Goal: Transaction & Acquisition: Download file/media

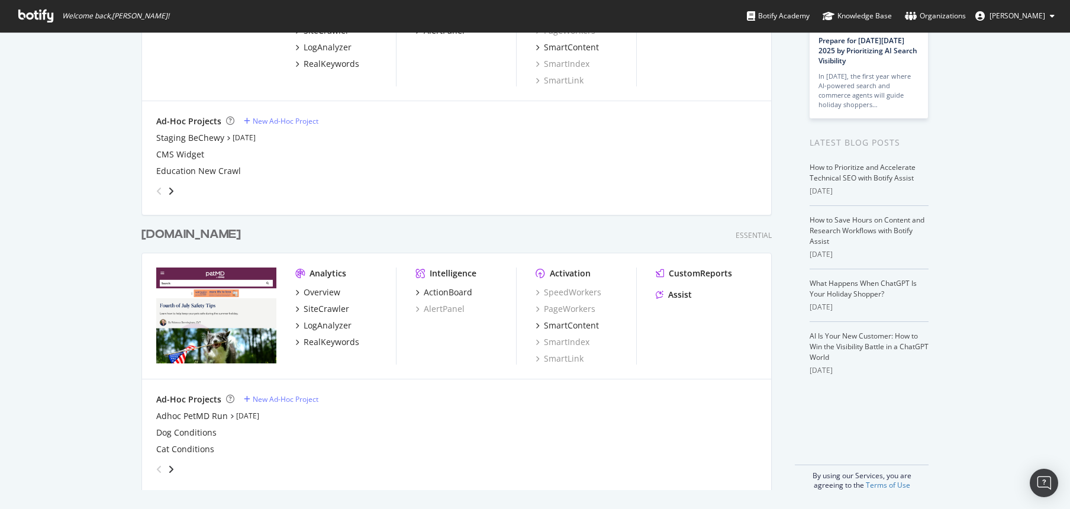
scroll to position [140, 0]
click at [215, 414] on div "Adhoc PetMD Run" at bounding box center [192, 417] width 72 height 12
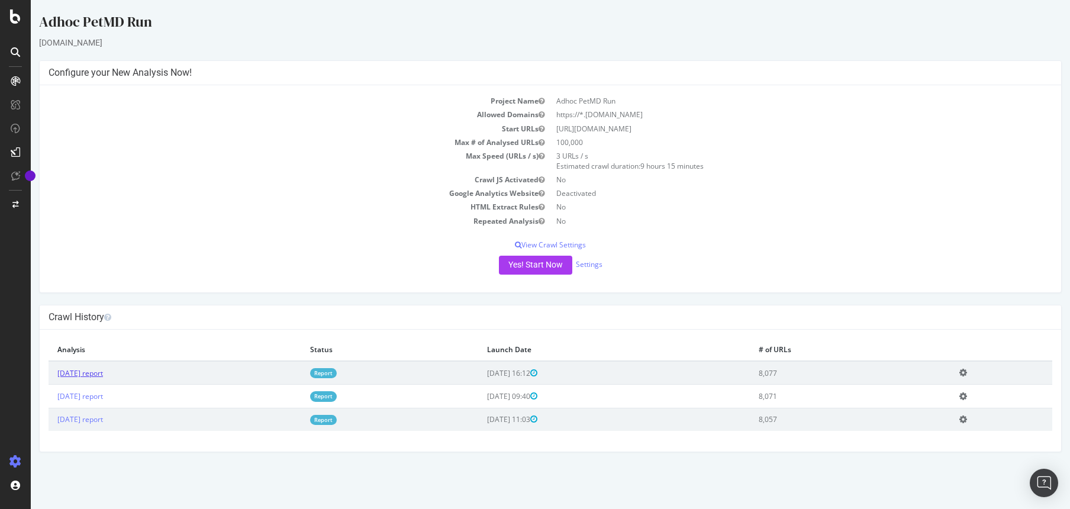
click at [100, 376] on link "[DATE] report" at bounding box center [80, 373] width 46 height 10
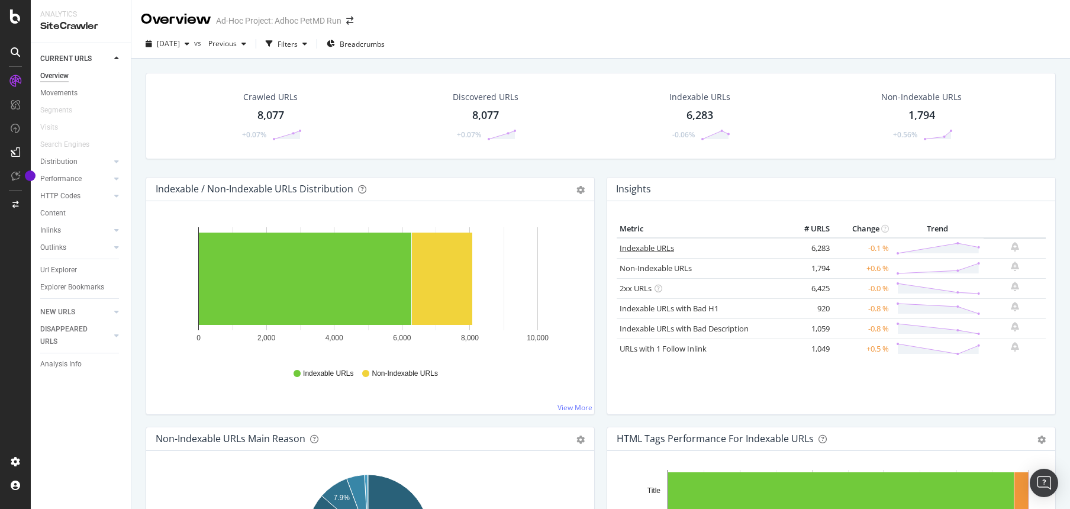
click at [624, 248] on link "Indexable URLs" at bounding box center [647, 248] width 54 height 11
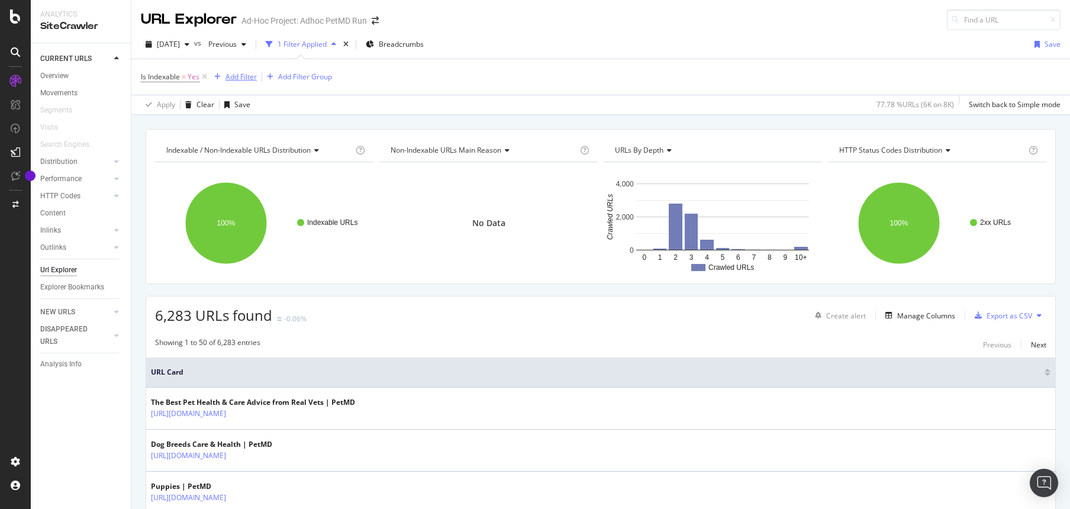
click at [247, 80] on div "Add Filter" at bounding box center [240, 77] width 31 height 10
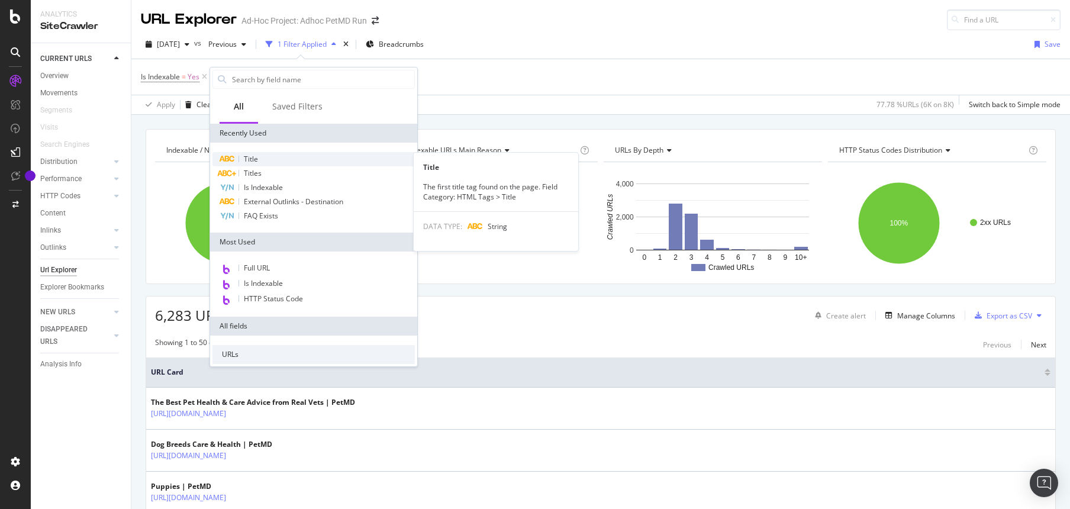
click at [250, 159] on span "Title" at bounding box center [251, 159] width 14 height 10
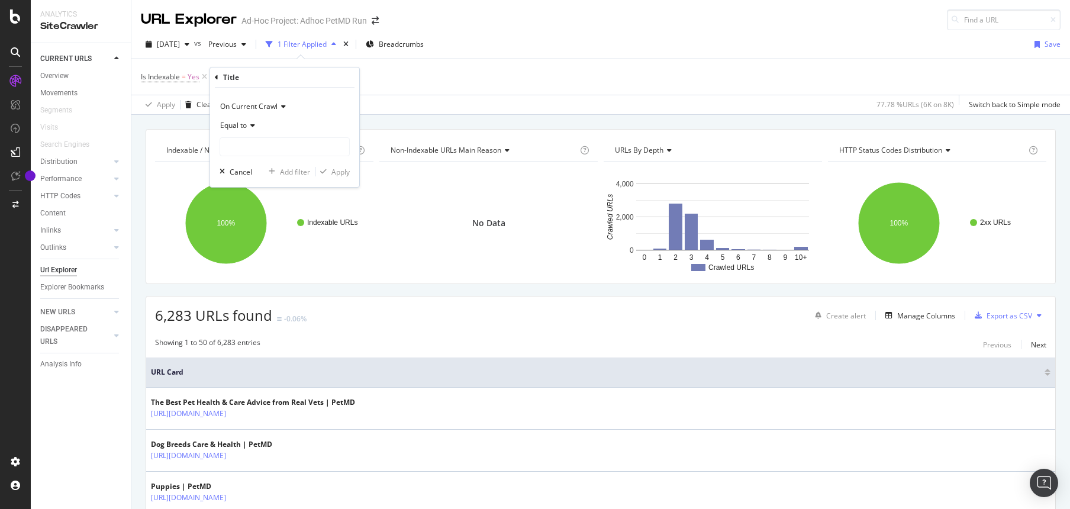
click at [252, 125] on icon at bounding box center [251, 125] width 8 height 7
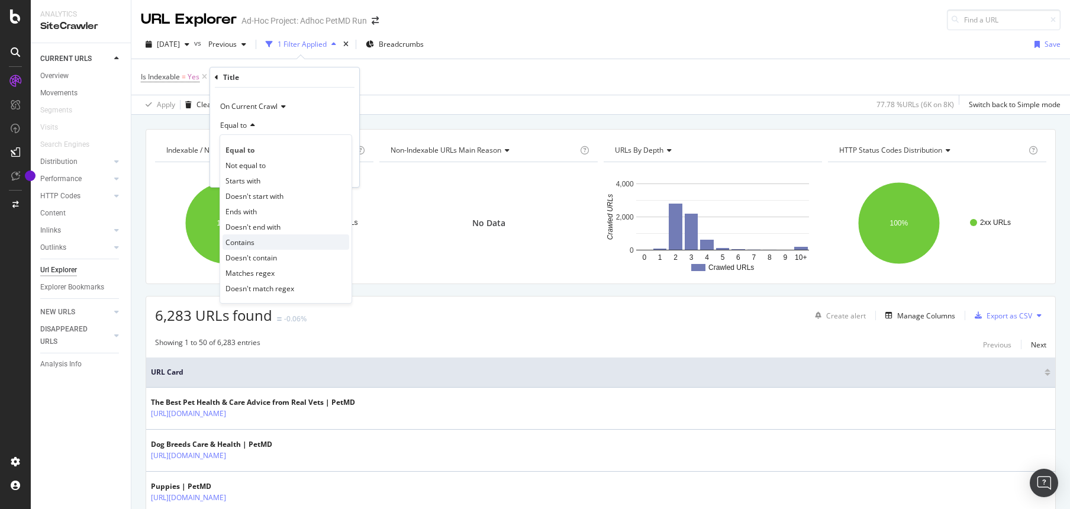
click at [243, 240] on span "Contains" at bounding box center [239, 242] width 29 height 10
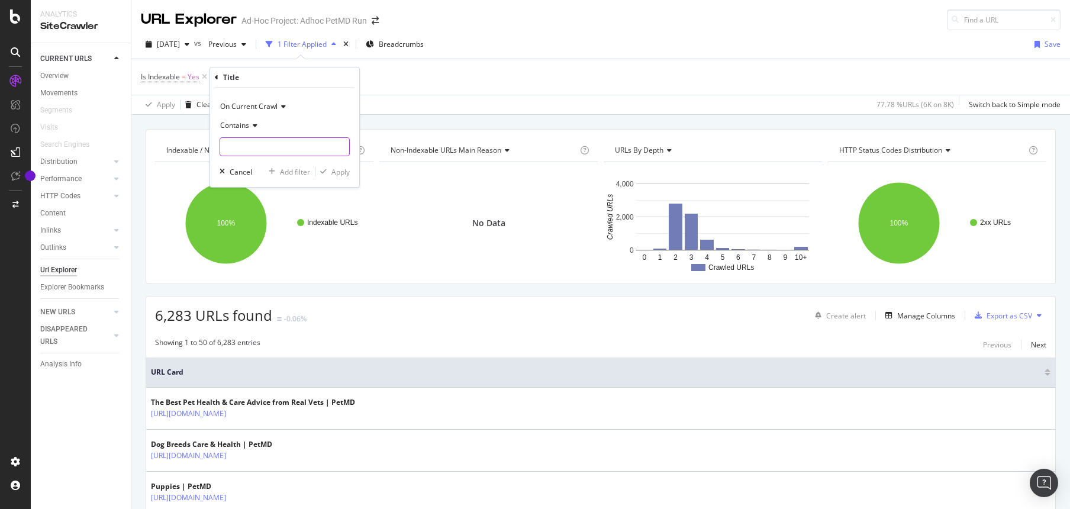
click at [265, 147] on input "text" at bounding box center [284, 146] width 129 height 19
type input "site"
click at [342, 168] on div "Apply" at bounding box center [340, 172] width 18 height 10
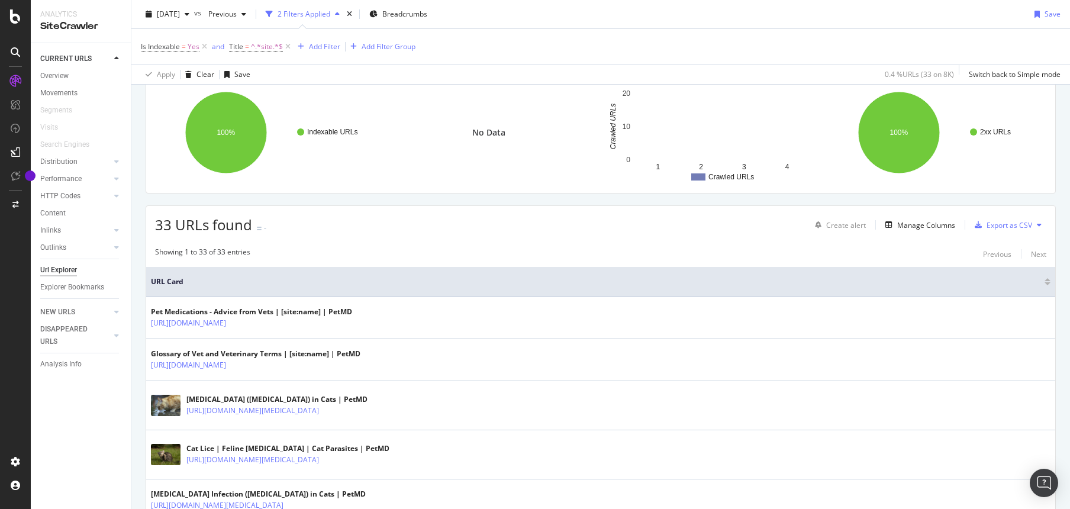
scroll to position [9, 0]
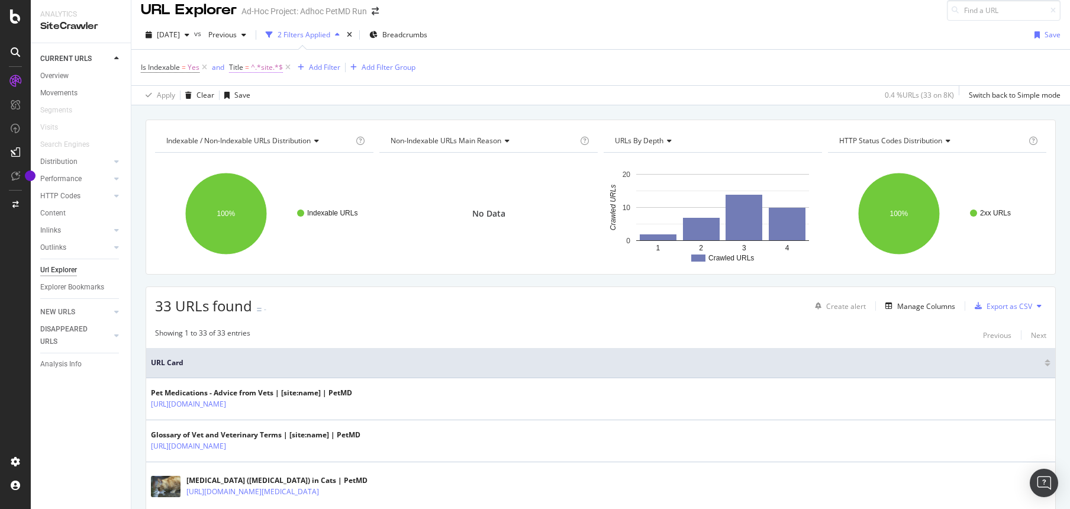
click at [265, 65] on span "^.*site.*$" at bounding box center [267, 67] width 32 height 17
click at [272, 134] on input "site" at bounding box center [296, 135] width 112 height 19
type input "site name"
click at [365, 157] on div "Apply" at bounding box center [361, 161] width 18 height 10
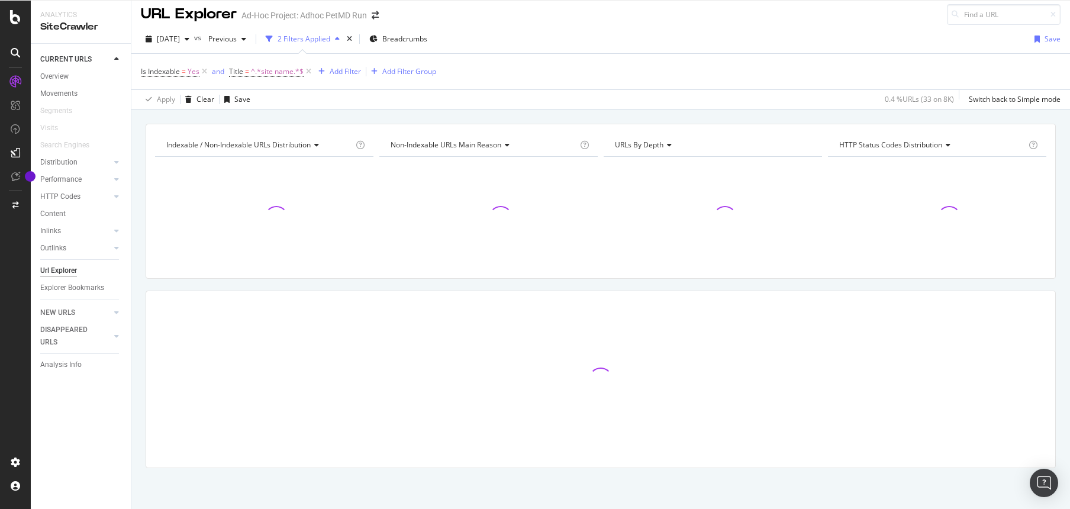
scroll to position [6, 0]
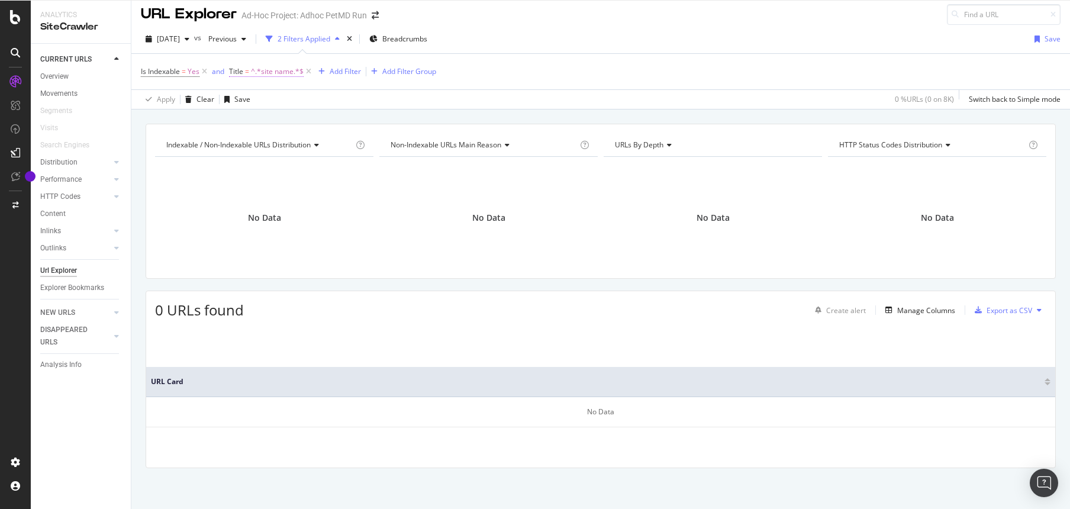
click at [264, 69] on span "^.*site name.*$" at bounding box center [277, 71] width 53 height 17
click at [282, 134] on input "site name" at bounding box center [296, 139] width 112 height 19
click at [272, 119] on icon at bounding box center [273, 117] width 8 height 7
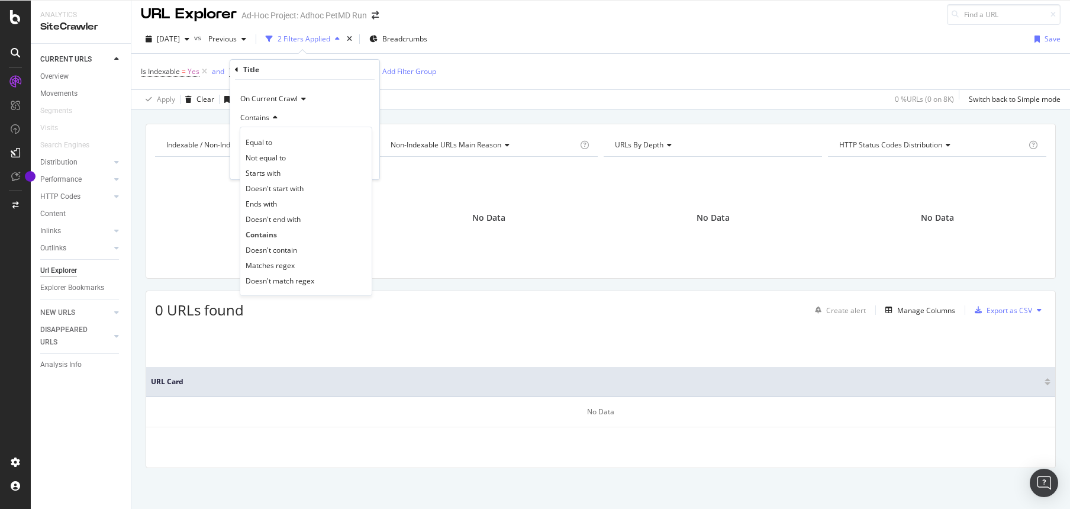
click at [308, 112] on div "Contains" at bounding box center [305, 117] width 130 height 19
click at [285, 143] on input "site name" at bounding box center [296, 139] width 112 height 19
click at [285, 140] on input "site name" at bounding box center [296, 139] width 112 height 19
drag, startPoint x: 285, startPoint y: 140, endPoint x: 256, endPoint y: 140, distance: 29.0
click at [256, 140] on input "site name" at bounding box center [296, 139] width 112 height 19
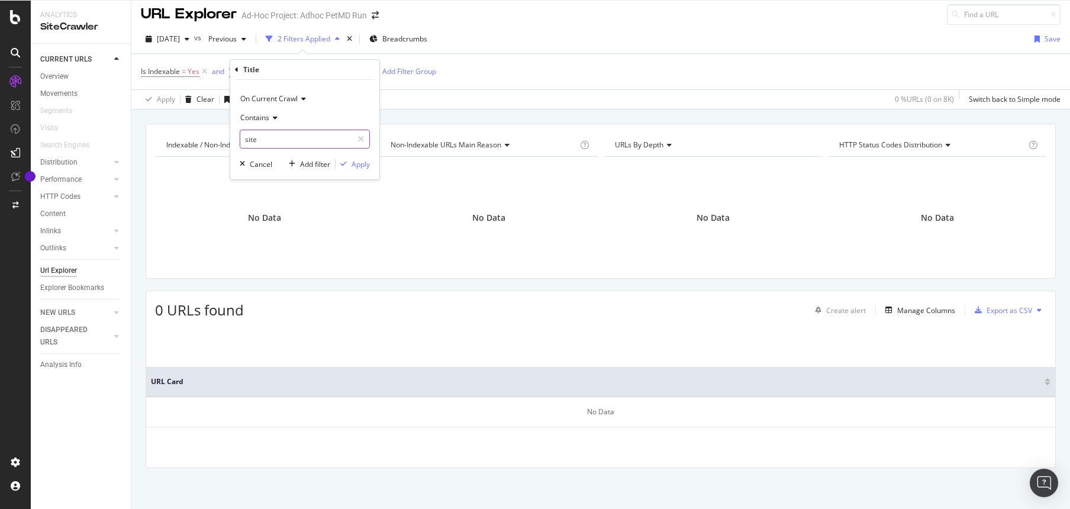
type input "site"
click at [369, 167] on div "Apply" at bounding box center [361, 164] width 18 height 10
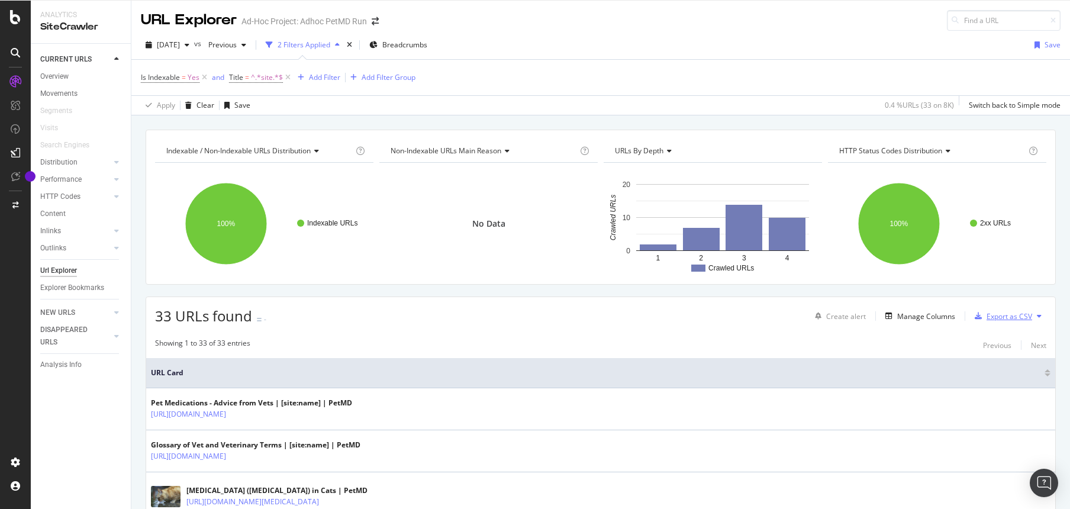
click at [1000, 313] on div "Export as CSV" at bounding box center [1010, 316] width 46 height 10
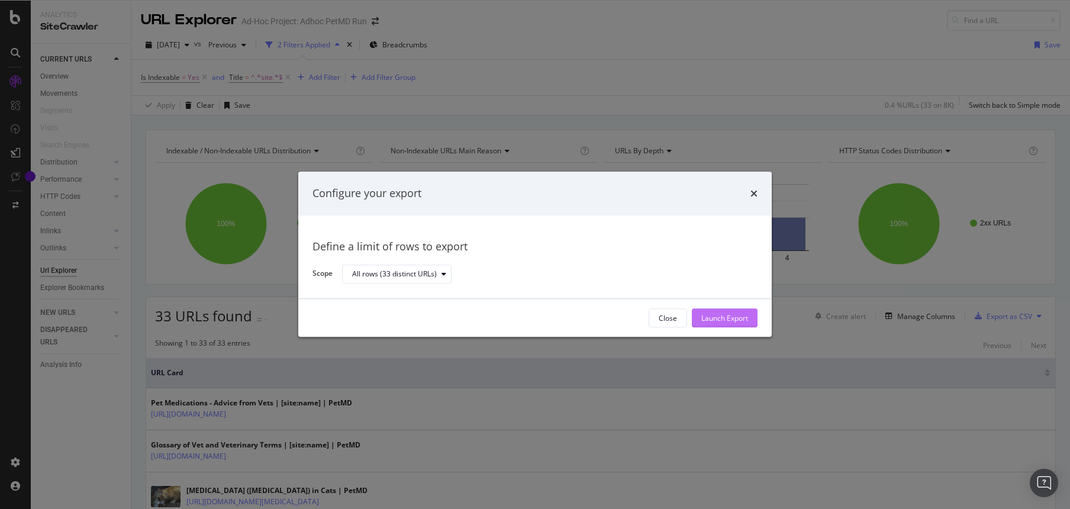
click at [737, 321] on div "Launch Export" at bounding box center [724, 318] width 47 height 10
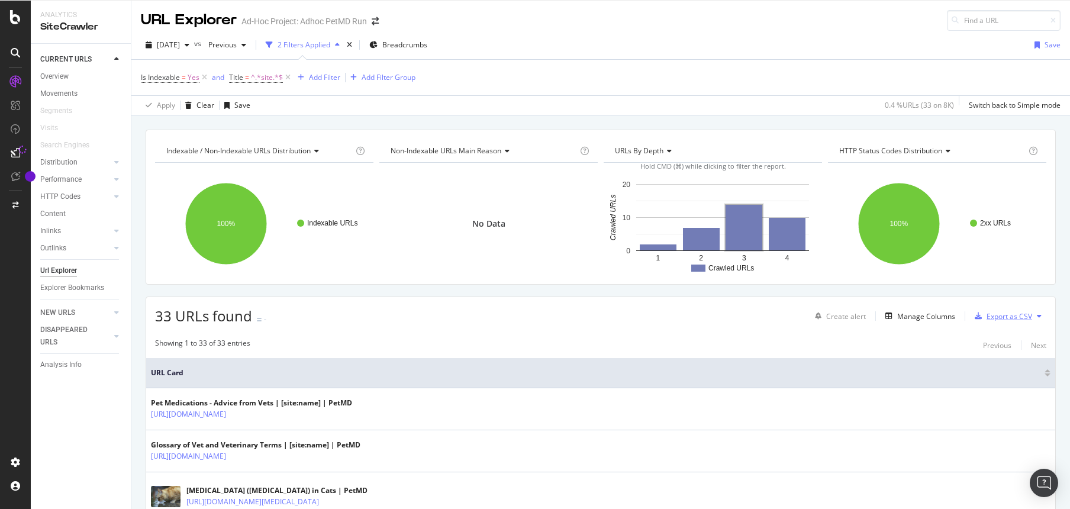
click at [1014, 315] on div "Export as CSV" at bounding box center [1010, 316] width 46 height 10
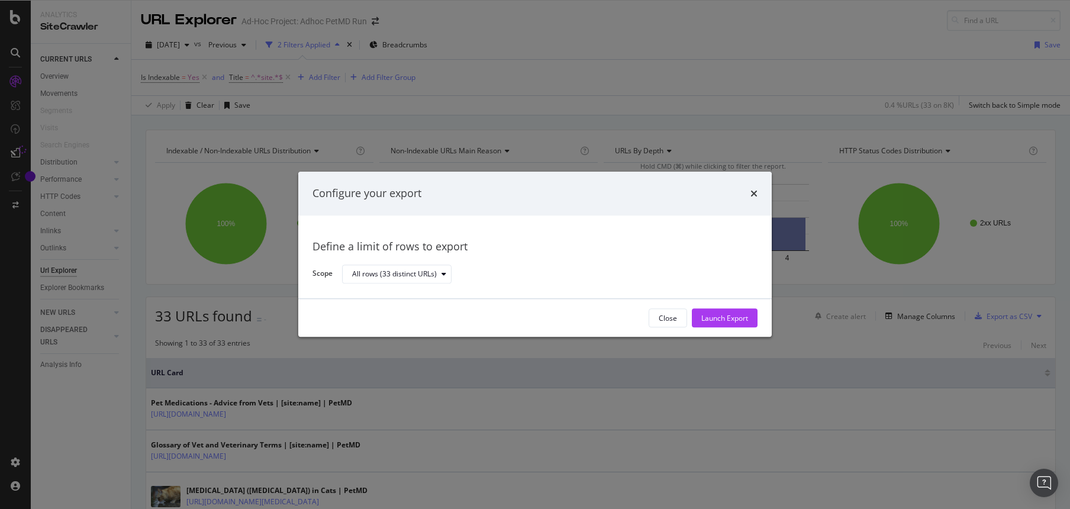
click at [605, 270] on body "Analytics SiteCrawler CURRENT URLS Overview Movements Segments Visits Search En…" at bounding box center [535, 254] width 1070 height 509
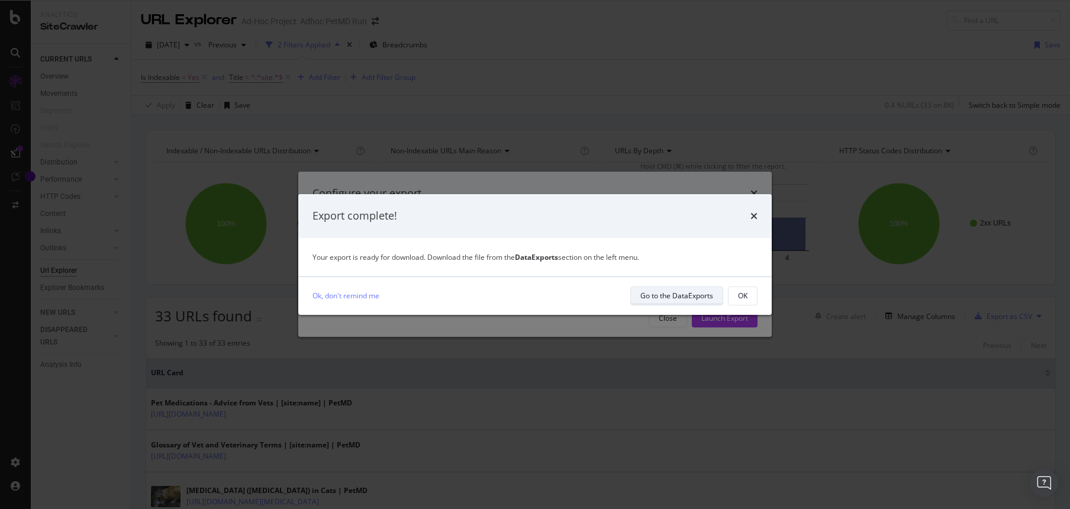
click at [694, 299] on div "Go to the DataExports" at bounding box center [676, 296] width 73 height 10
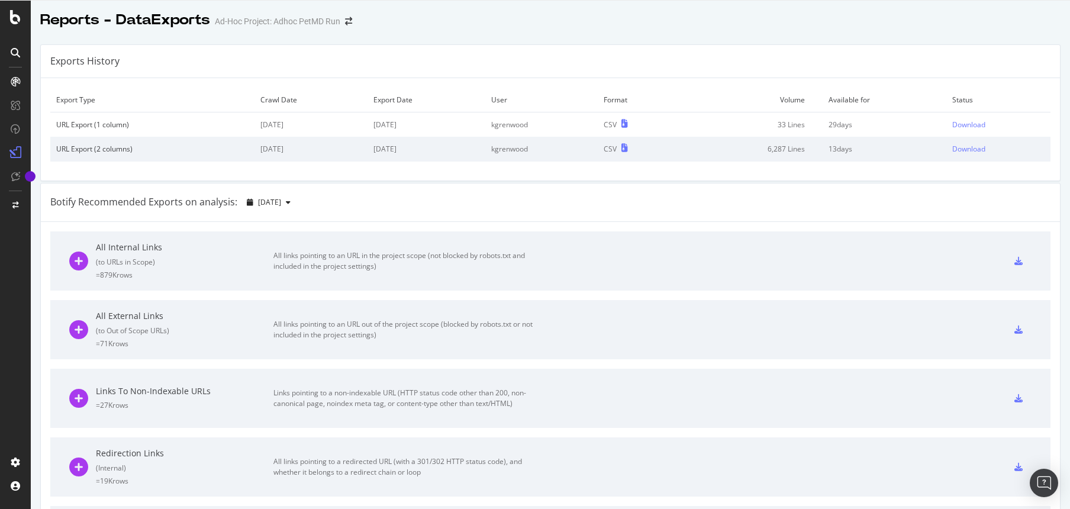
click at [333, 124] on td "[DATE]" at bounding box center [310, 124] width 112 height 25
click at [961, 122] on div "Download" at bounding box center [968, 125] width 33 height 10
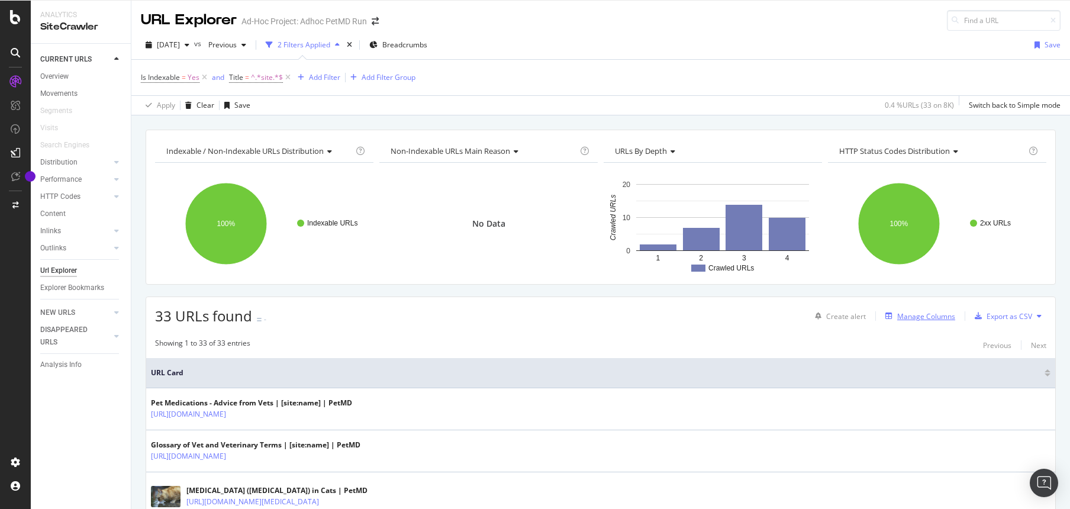
click at [912, 313] on div "Manage Columns" at bounding box center [926, 316] width 58 height 10
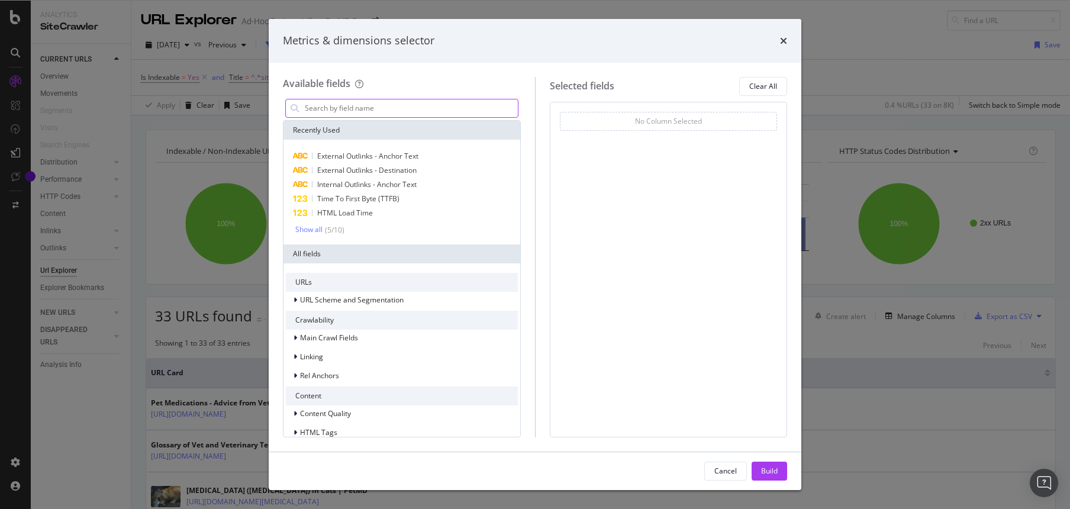
click at [379, 105] on input "modal" at bounding box center [411, 108] width 214 height 18
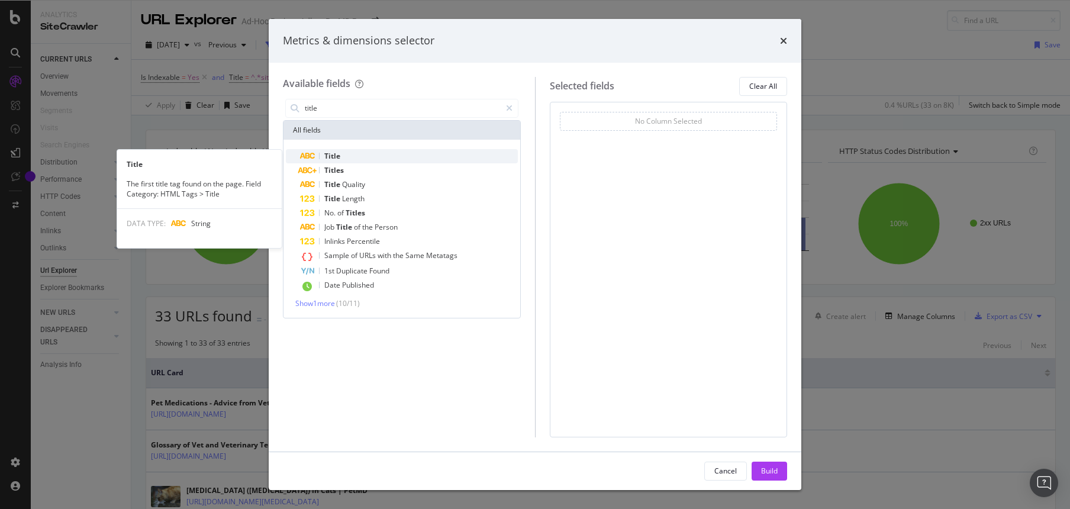
type input "title"
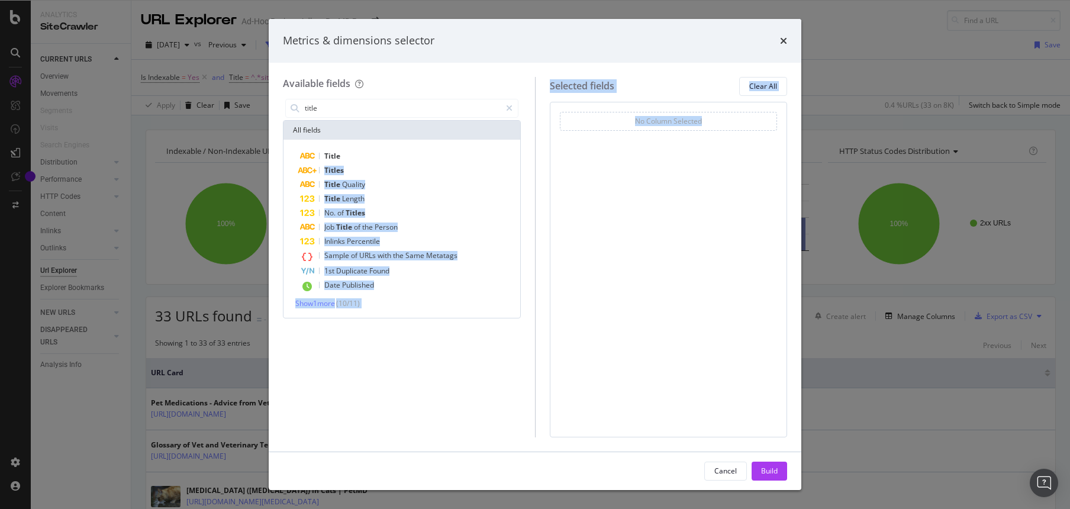
drag, startPoint x: 343, startPoint y: 153, endPoint x: 685, endPoint y: 148, distance: 341.5
click at [685, 148] on div "Available fields title All fields Title Titles Title Quality Title Length No. o…" at bounding box center [535, 257] width 504 height 360
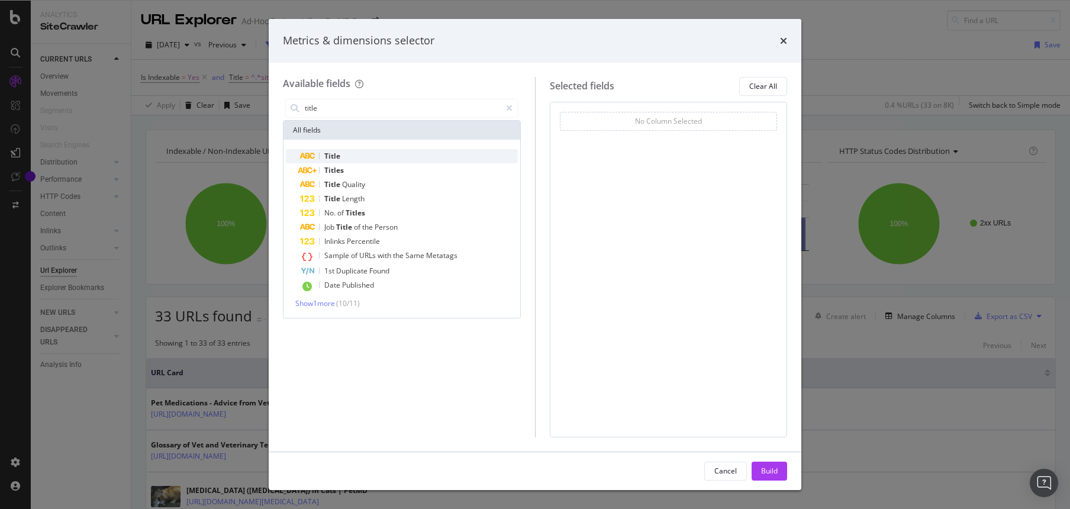
click at [336, 157] on span "Title" at bounding box center [332, 156] width 16 height 10
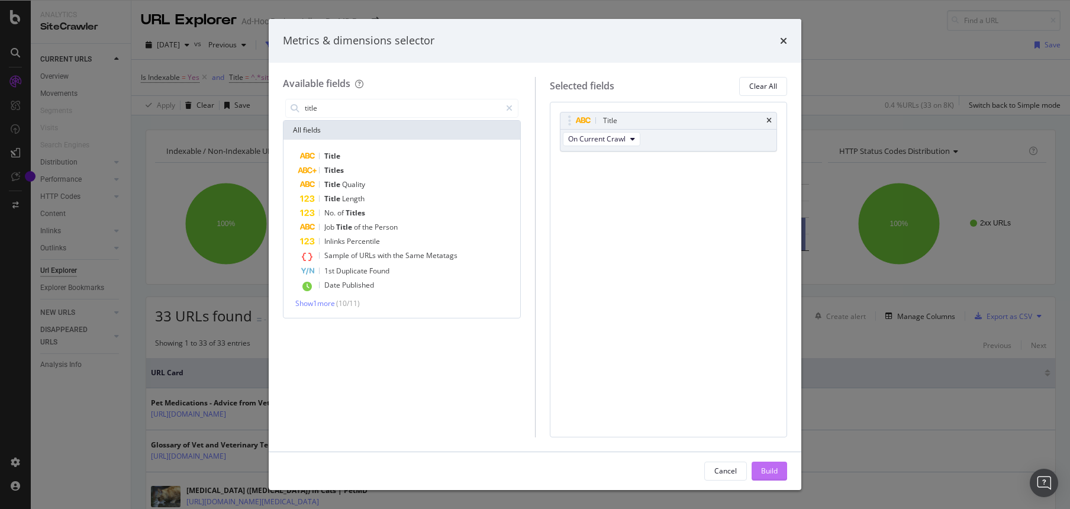
click at [771, 471] on div "Build" at bounding box center [769, 471] width 17 height 10
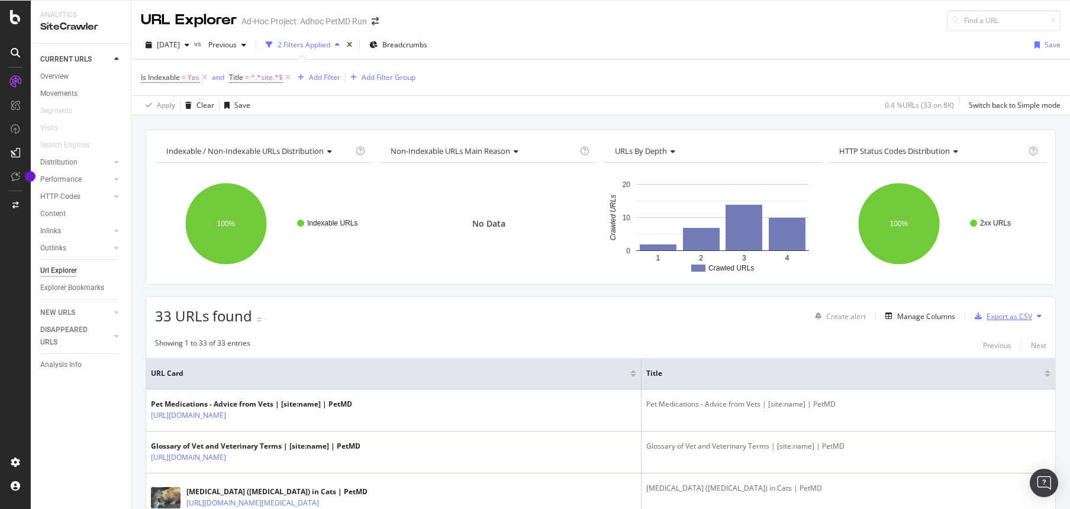
click at [997, 314] on div "Export as CSV" at bounding box center [1010, 316] width 46 height 10
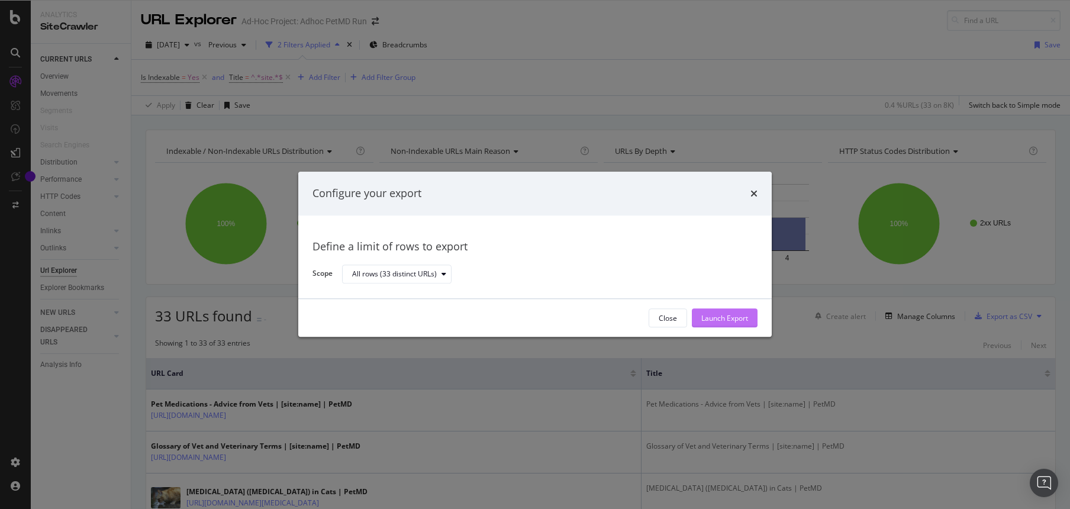
click at [716, 315] on div "Launch Export" at bounding box center [724, 318] width 47 height 10
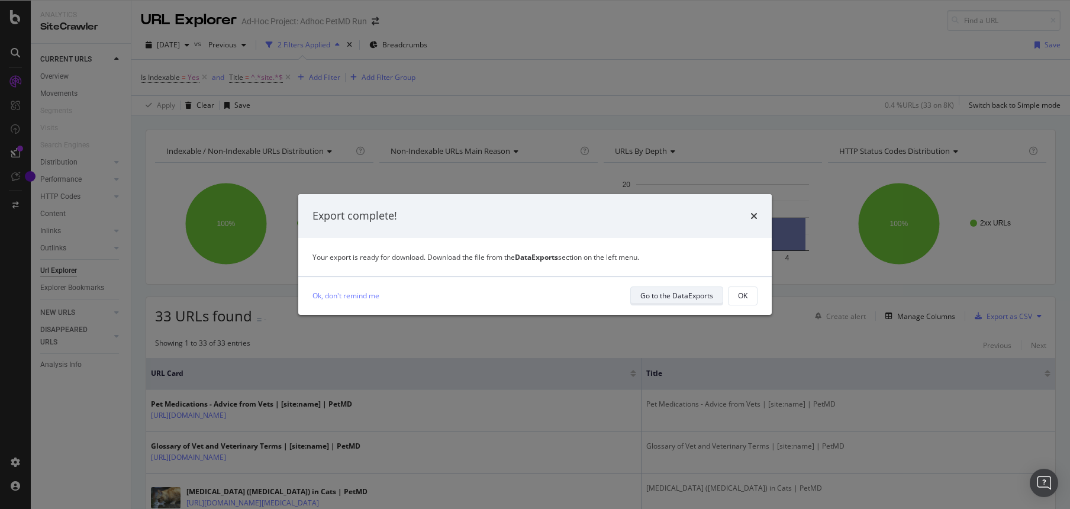
click at [666, 294] on div "Go to the DataExports" at bounding box center [676, 296] width 73 height 10
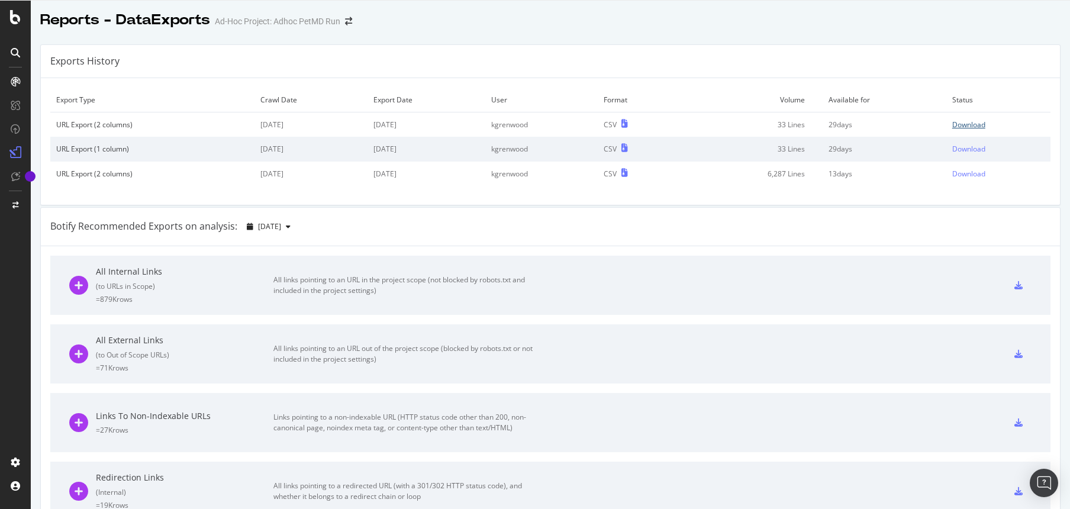
click at [952, 120] on div "Download" at bounding box center [968, 125] width 33 height 10
click at [16, 22] on icon at bounding box center [15, 17] width 11 height 14
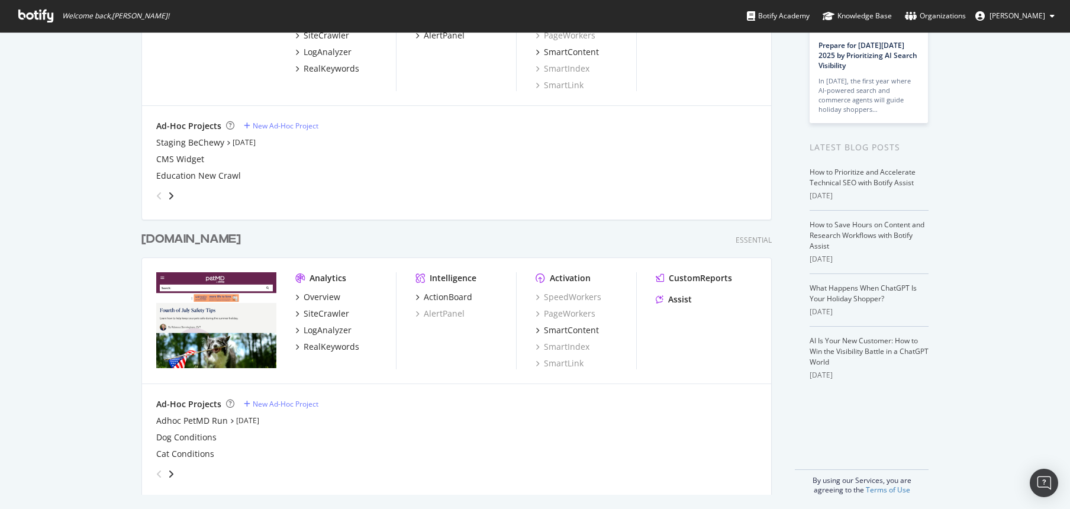
scroll to position [141, 0]
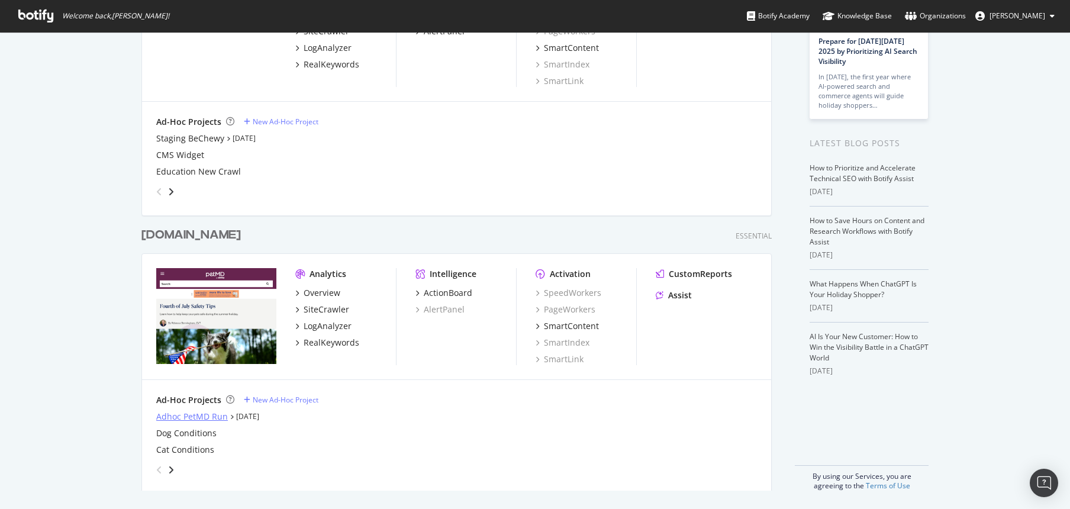
click at [188, 416] on div "Adhoc PetMD Run" at bounding box center [192, 417] width 72 height 12
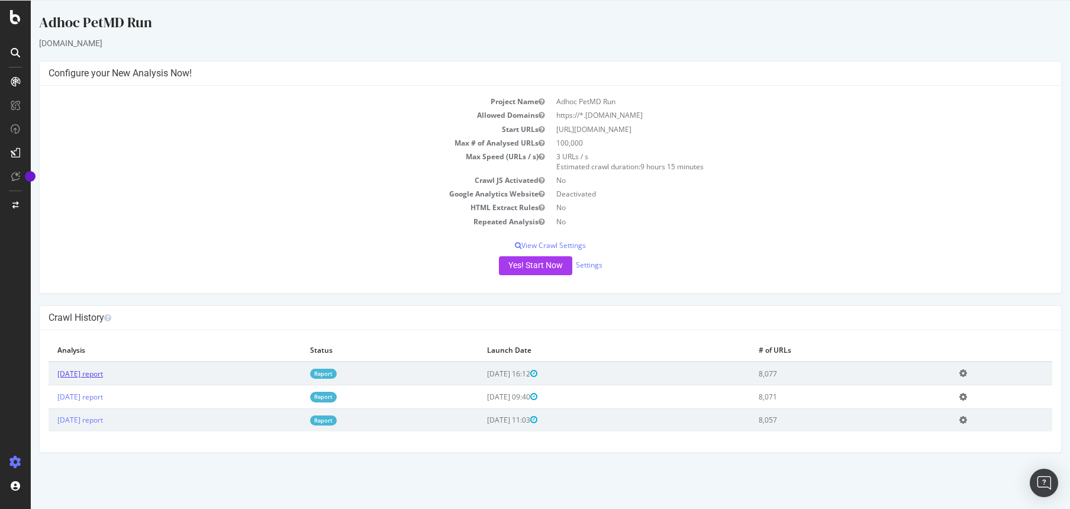
click at [100, 371] on link "[DATE] report" at bounding box center [80, 374] width 46 height 10
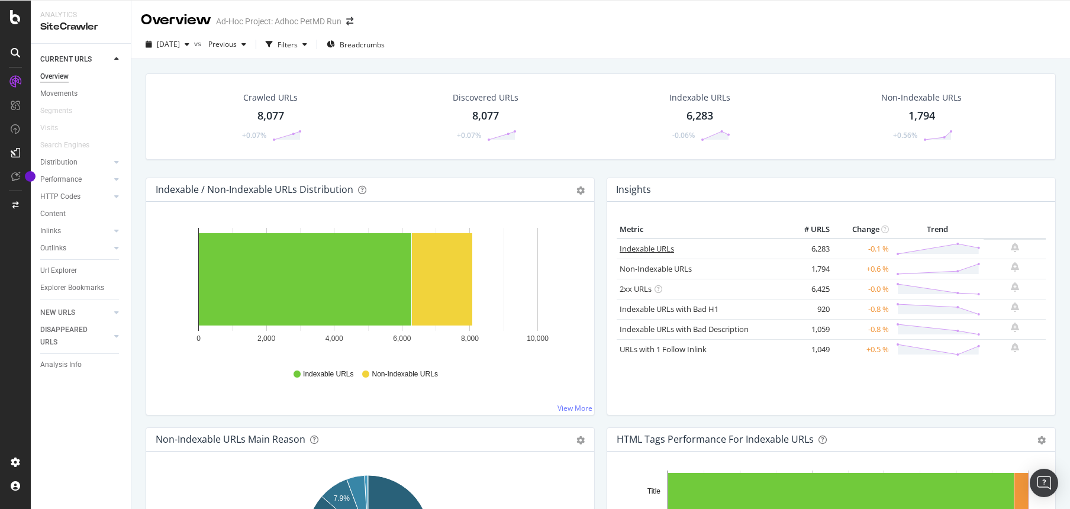
click at [652, 250] on link "Indexable URLs" at bounding box center [647, 248] width 54 height 11
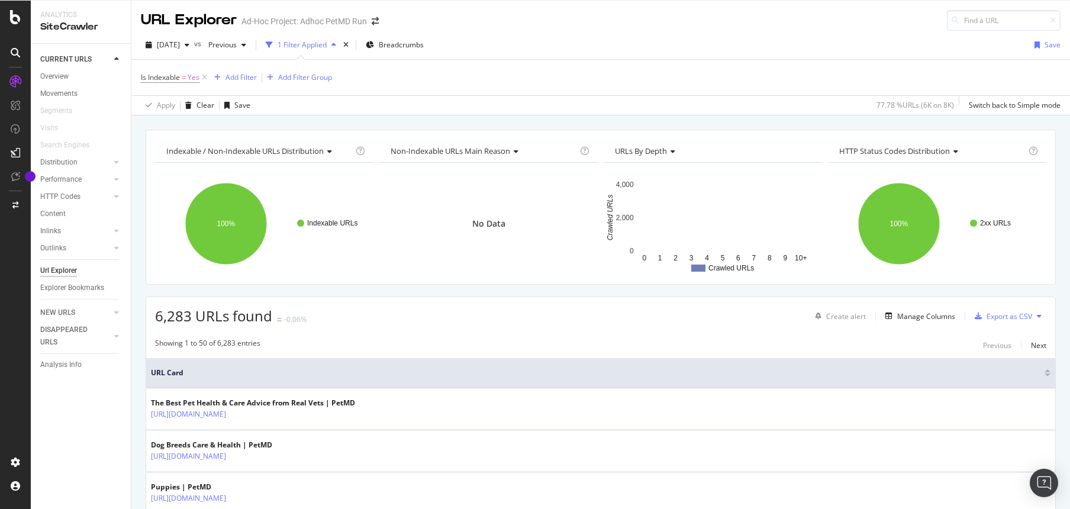
scroll to position [37, 0]
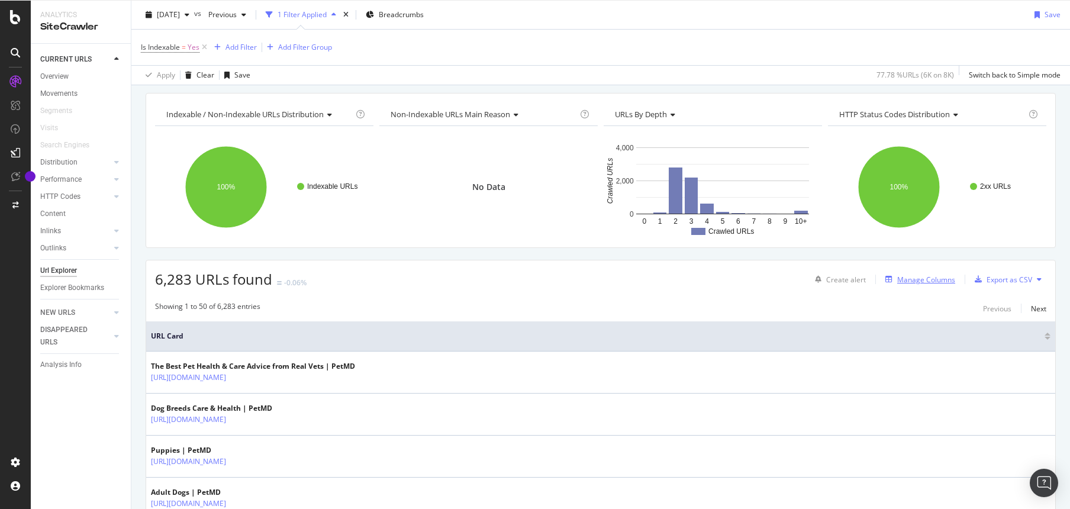
click at [909, 280] on div "Manage Columns" at bounding box center [926, 280] width 58 height 10
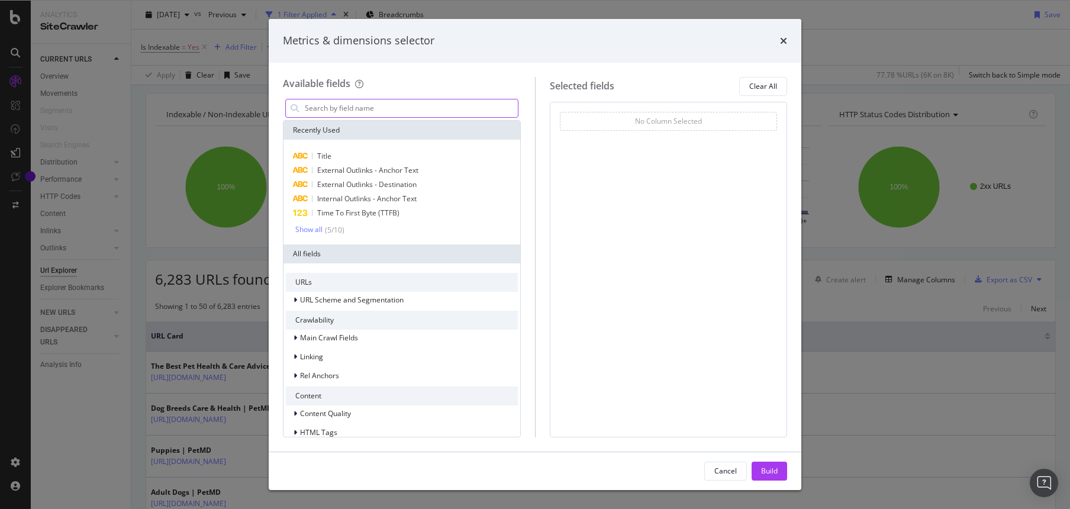
click at [424, 112] on input "modal" at bounding box center [411, 108] width 214 height 18
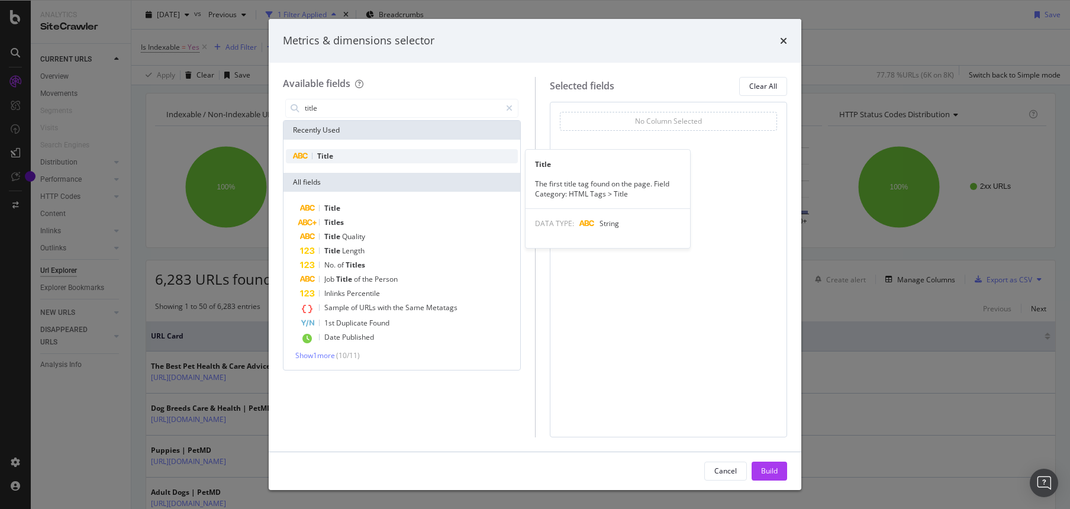
type input "title"
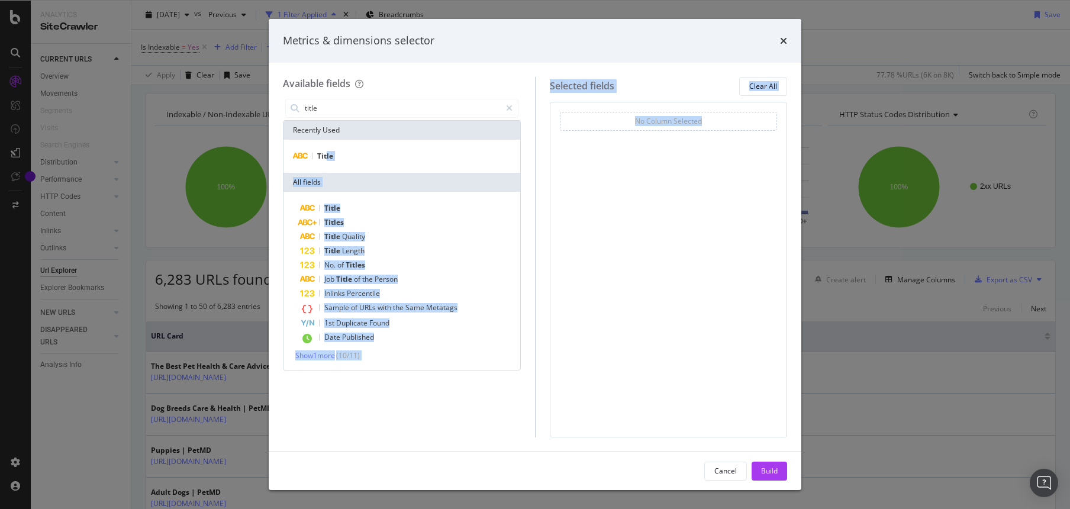
drag, startPoint x: 327, startPoint y: 154, endPoint x: 563, endPoint y: 195, distance: 239.8
click at [563, 195] on div "Available fields title Recently Used Title All fields Title Titles Title Qualit…" at bounding box center [535, 257] width 504 height 360
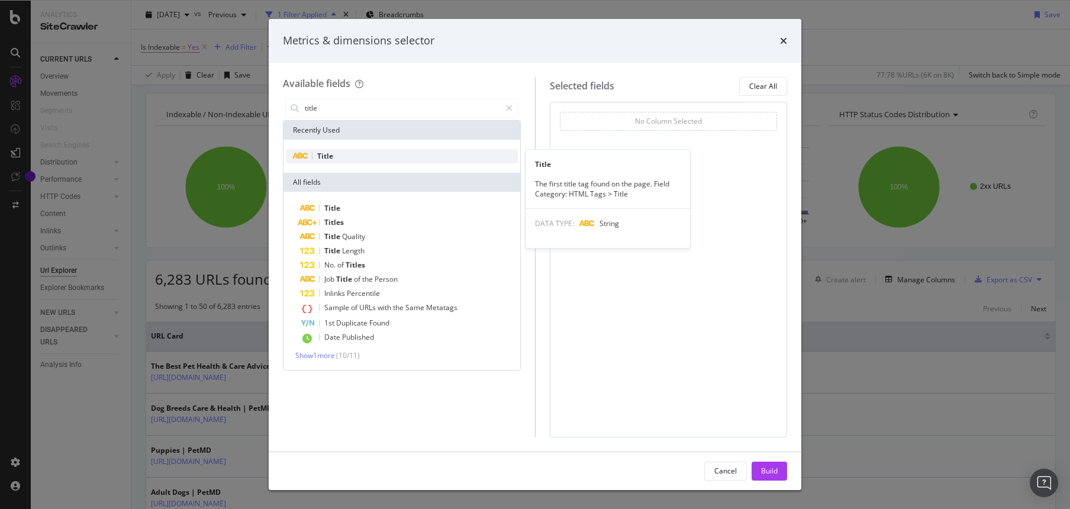
click at [315, 154] on div "Title" at bounding box center [402, 156] width 232 height 14
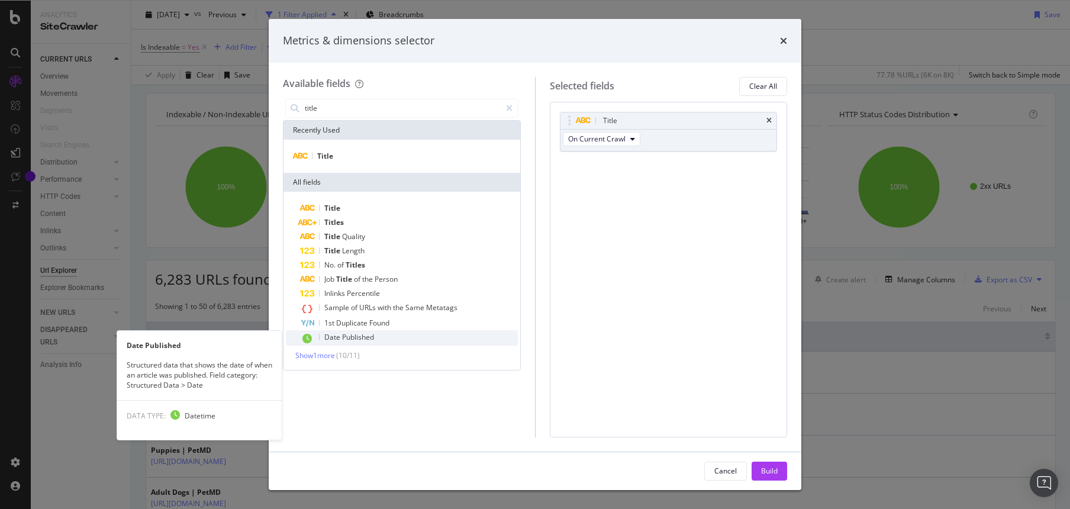
click at [357, 334] on span "Published" at bounding box center [358, 337] width 32 height 10
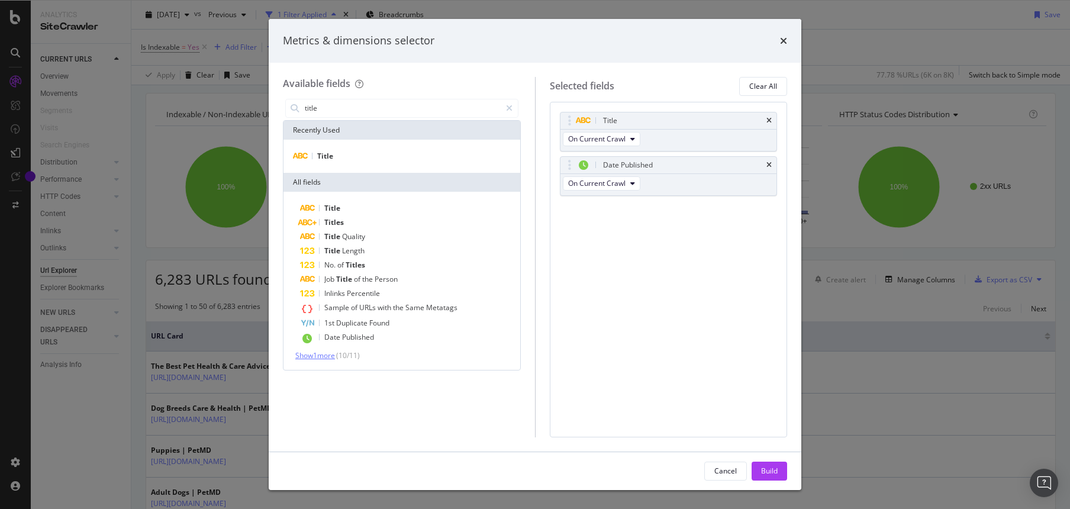
click at [322, 355] on span "Show 1 more" at bounding box center [315, 355] width 40 height 10
click at [772, 475] on div "Build" at bounding box center [769, 471] width 17 height 10
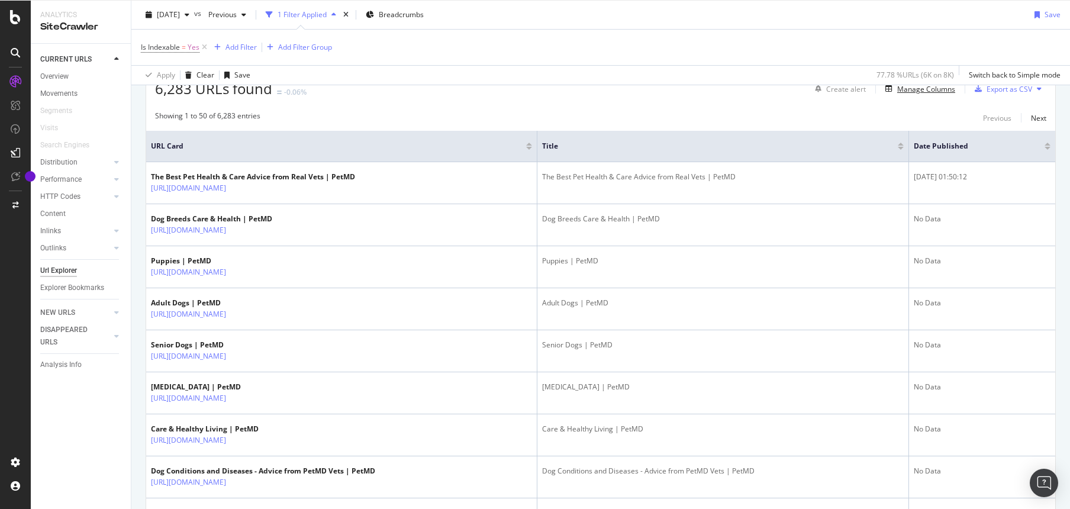
scroll to position [214, 0]
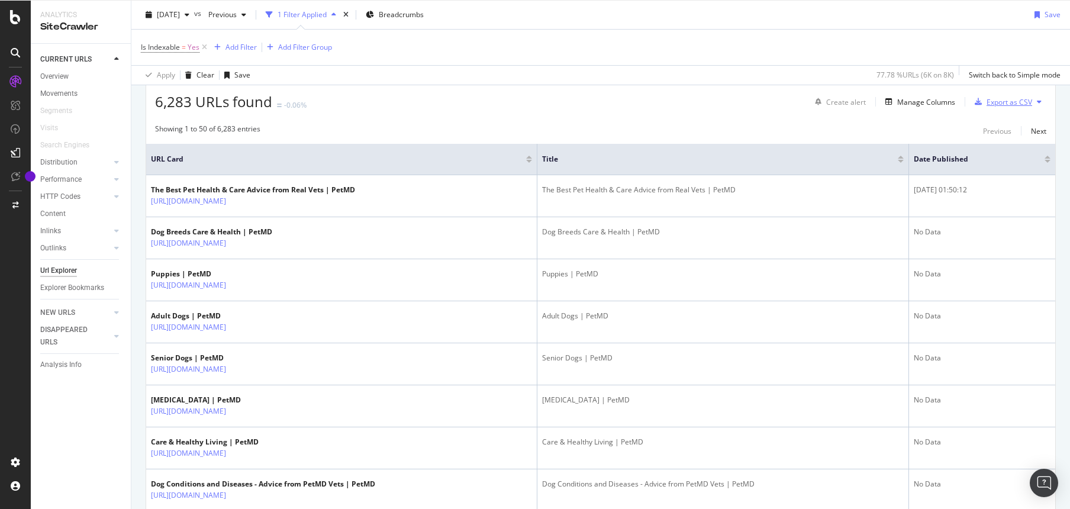
click at [995, 105] on div "Export as CSV" at bounding box center [1010, 102] width 46 height 10
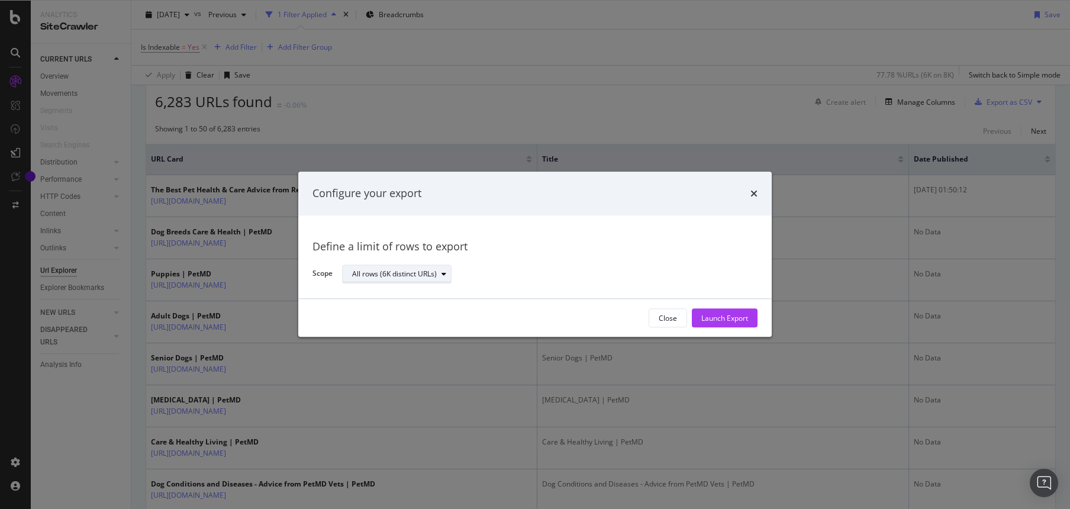
click at [400, 275] on div "All rows (6K distinct URLs)" at bounding box center [394, 273] width 85 height 7
click at [555, 254] on div "Define a limit of rows to export Scope All rows (6K distinct URLs)" at bounding box center [535, 257] width 445 height 55
click at [731, 317] on div "Launch Export" at bounding box center [724, 318] width 47 height 10
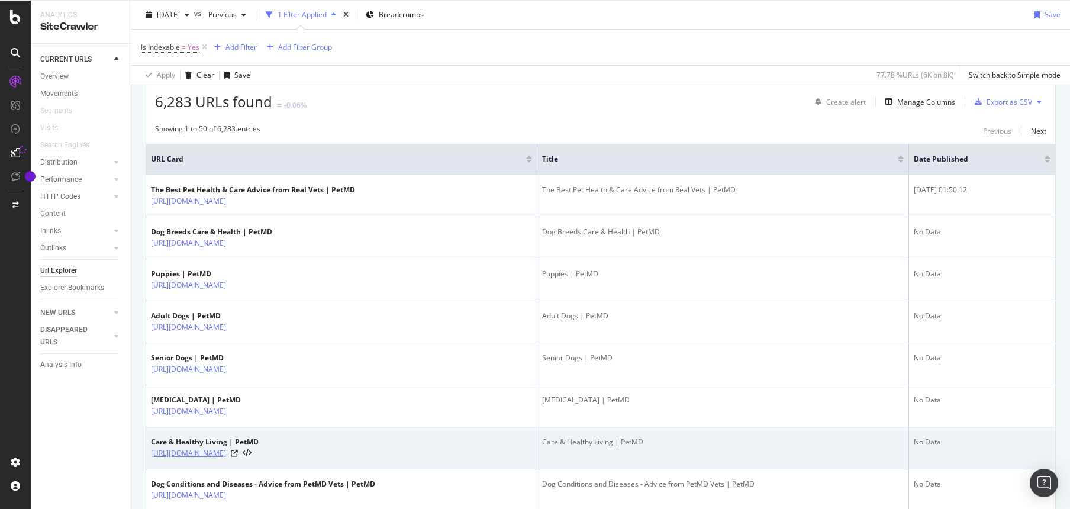
click at [226, 450] on link "[URL][DOMAIN_NAME]" at bounding box center [188, 453] width 75 height 12
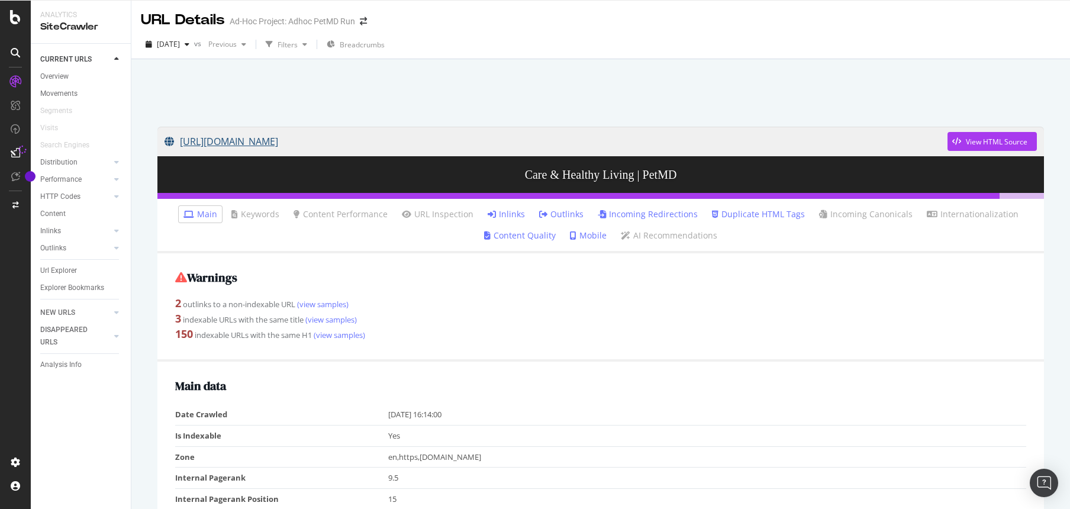
click at [302, 144] on link "[URL][DOMAIN_NAME]" at bounding box center [556, 142] width 783 height 30
click at [54, 201] on div "DataExports" at bounding box center [67, 202] width 46 height 12
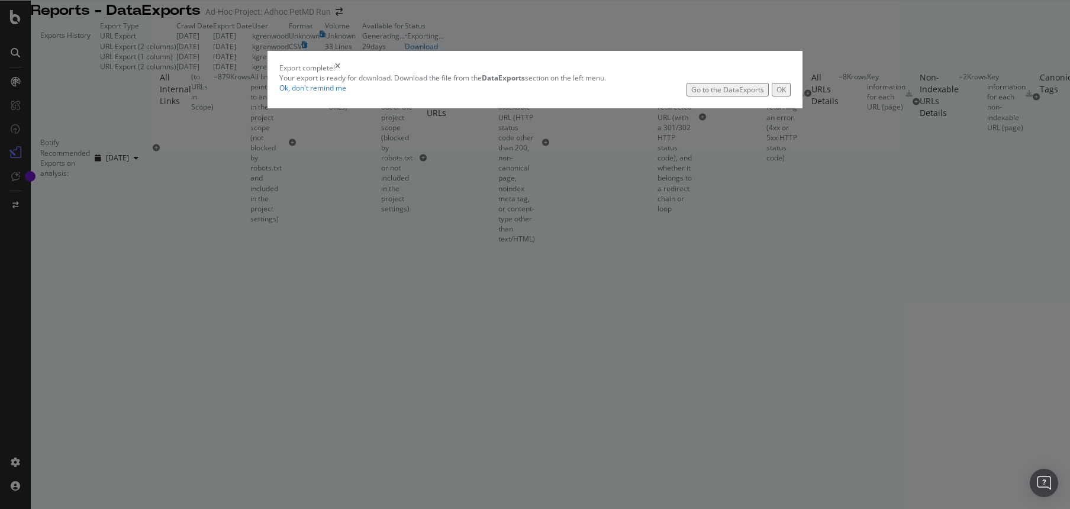
click at [772, 96] on button "OK" at bounding box center [781, 90] width 19 height 14
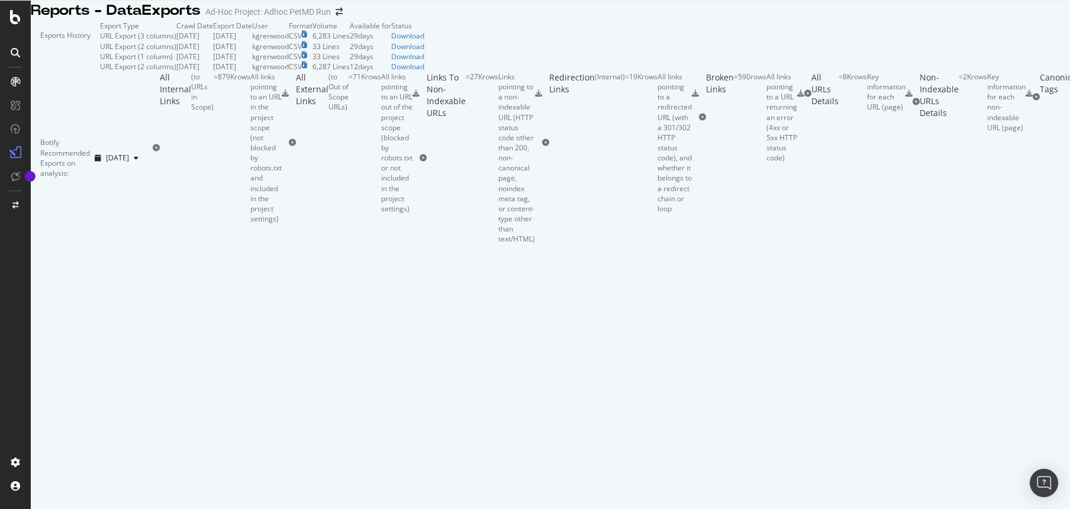
click at [424, 41] on td "Download" at bounding box center [407, 36] width 33 height 10
click at [424, 41] on div "Download" at bounding box center [407, 36] width 33 height 10
